Goal: Navigation & Orientation: Find specific page/section

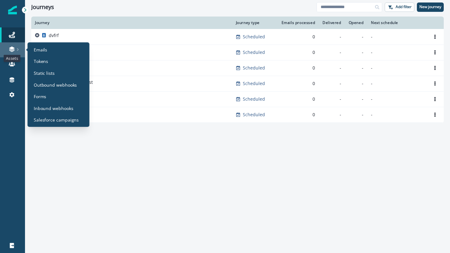
click at [12, 52] on icon at bounding box center [12, 49] width 6 height 6
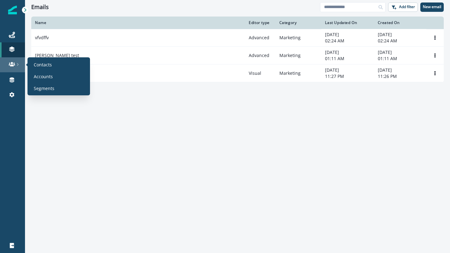
click at [13, 60] on link at bounding box center [12, 64] width 25 height 15
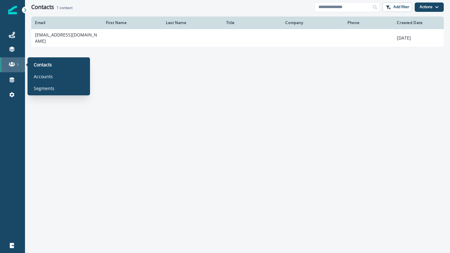
click at [12, 72] on link at bounding box center [12, 64] width 25 height 15
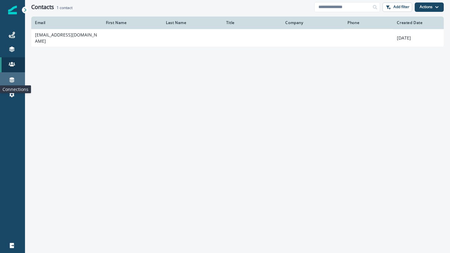
click at [12, 80] on icon at bounding box center [12, 80] width 6 height 6
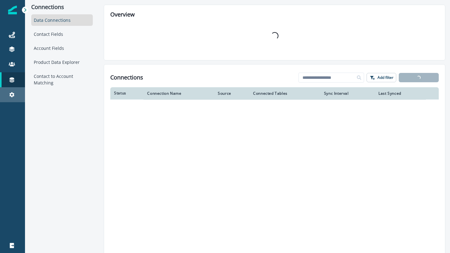
click at [12, 91] on link "Settings" at bounding box center [12, 94] width 25 height 15
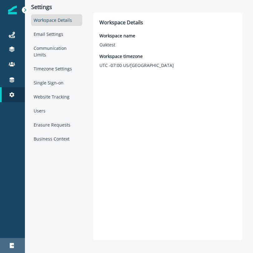
click at [9, 250] on link "Logout" at bounding box center [12, 245] width 25 height 15
